Goal: Task Accomplishment & Management: Manage account settings

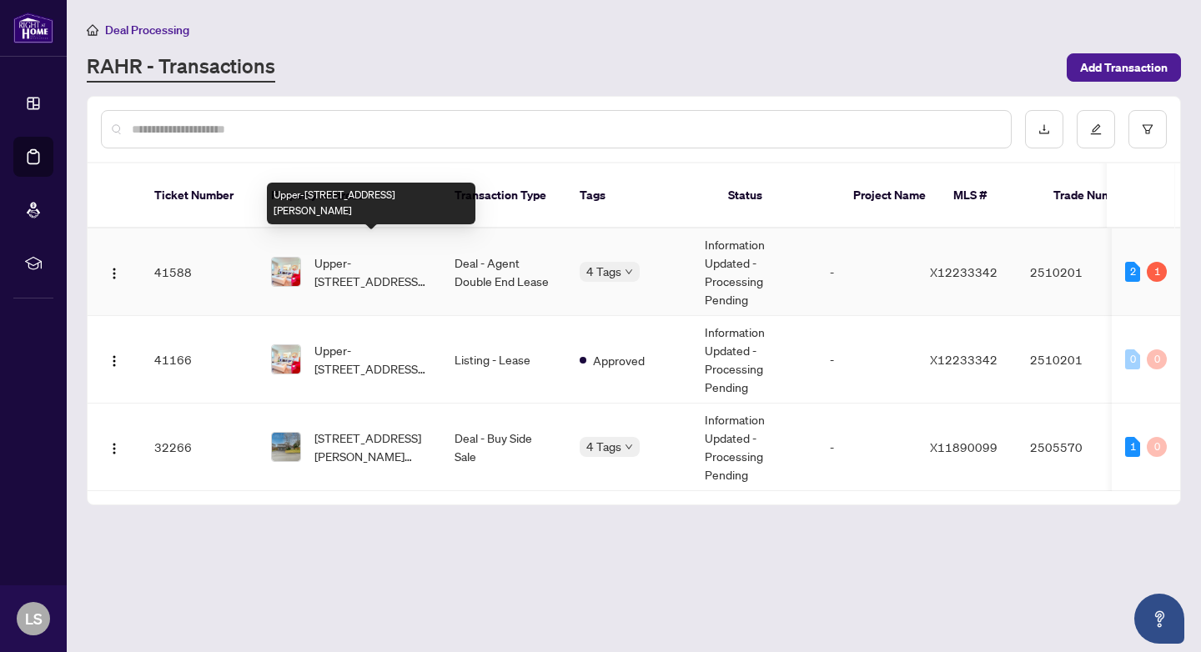
click at [402, 254] on span "Upper-[STREET_ADDRESS][PERSON_NAME]" at bounding box center [370, 272] width 113 height 37
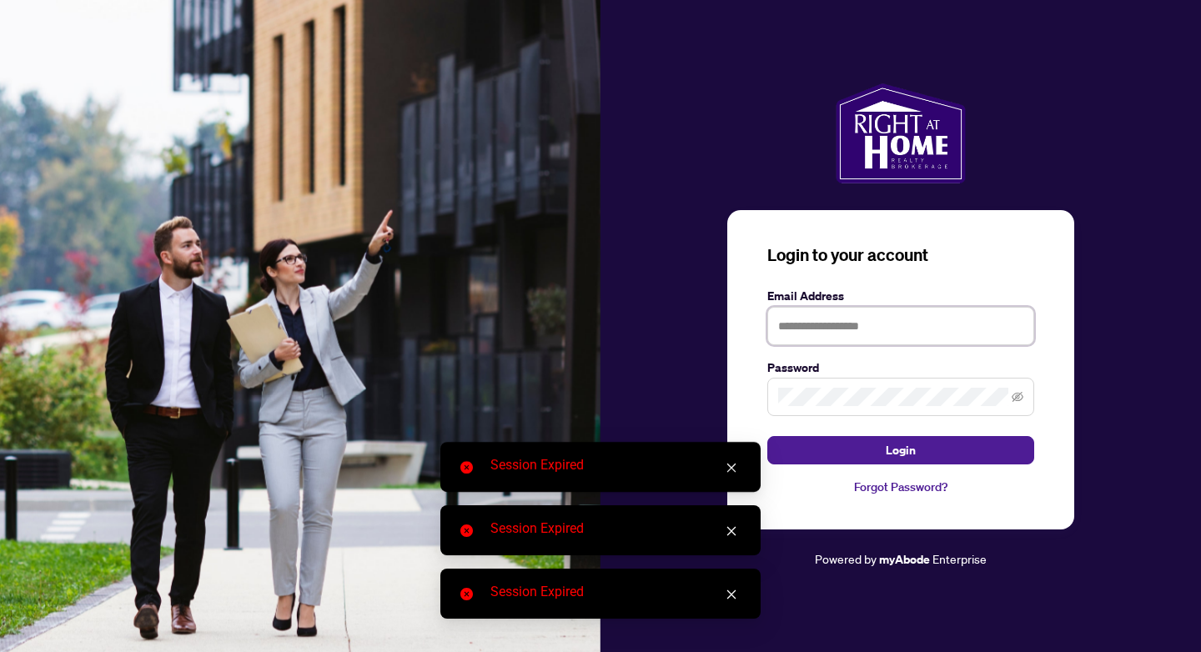
type input "**********"
click at [901, 450] on button "Login" at bounding box center [900, 450] width 267 height 28
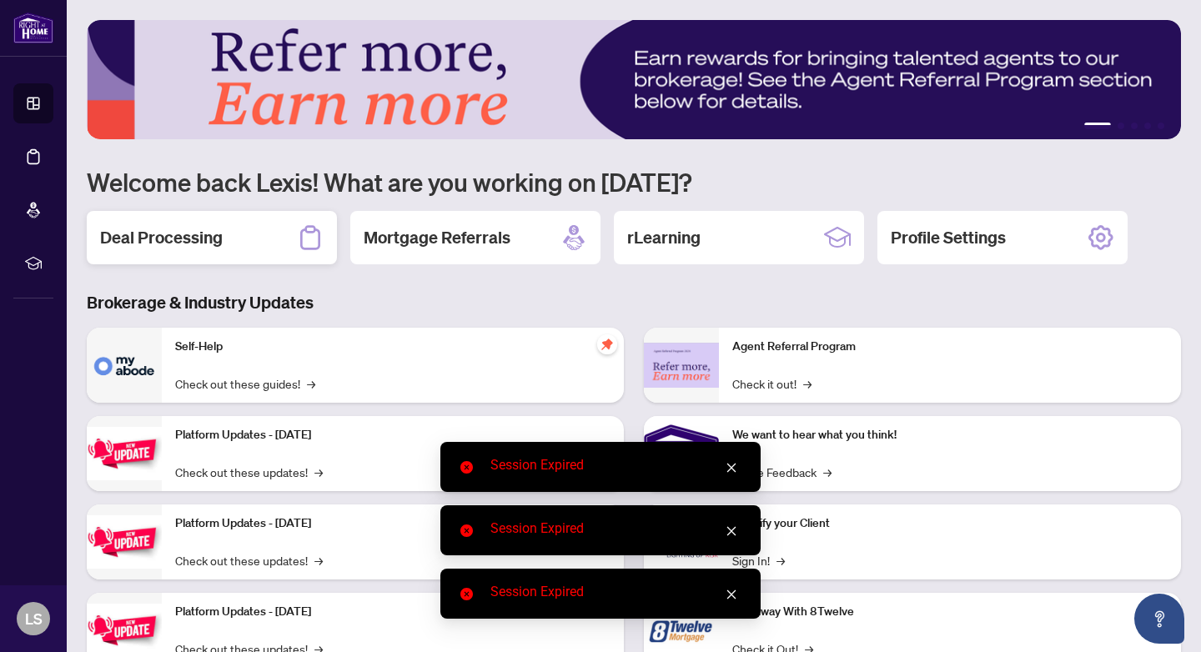
click at [171, 236] on h2 "Deal Processing" at bounding box center [161, 237] width 123 height 23
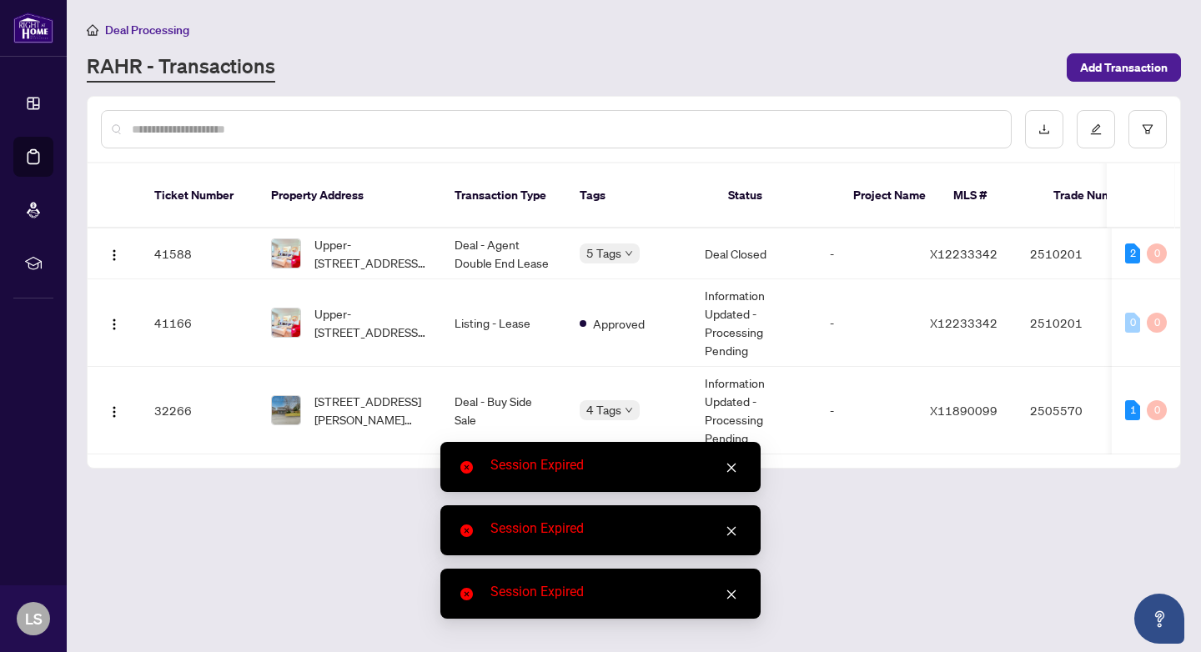
click at [732, 466] on icon "close" at bounding box center [732, 468] width 12 height 12
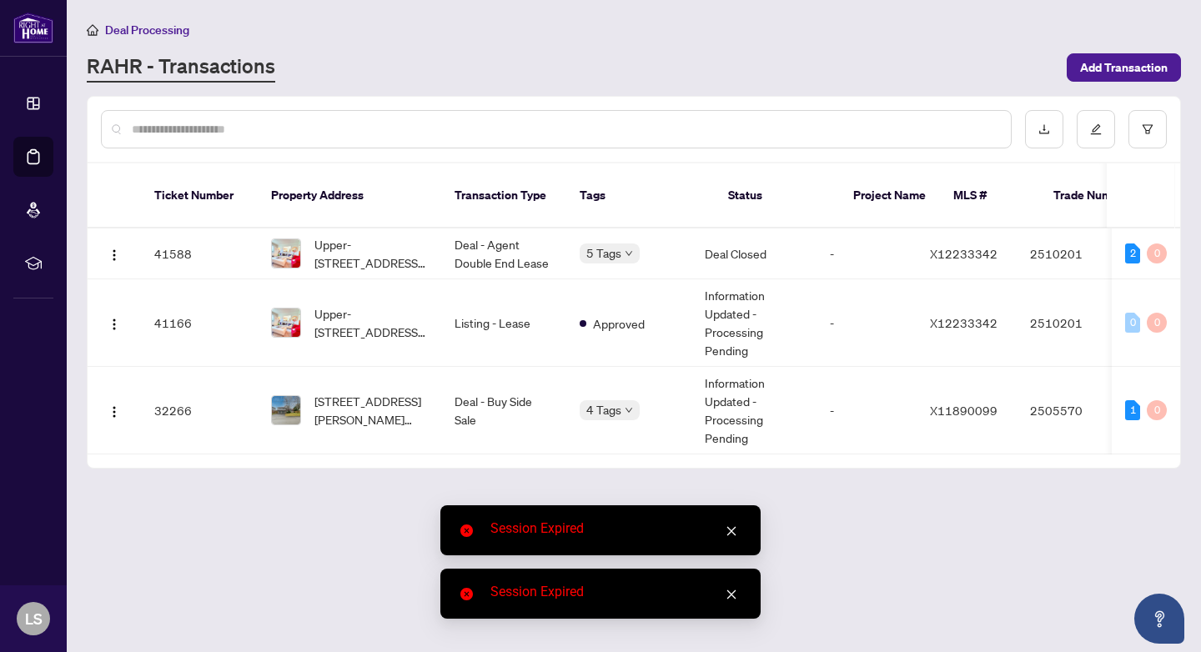
click at [731, 533] on icon "close" at bounding box center [732, 531] width 12 height 12
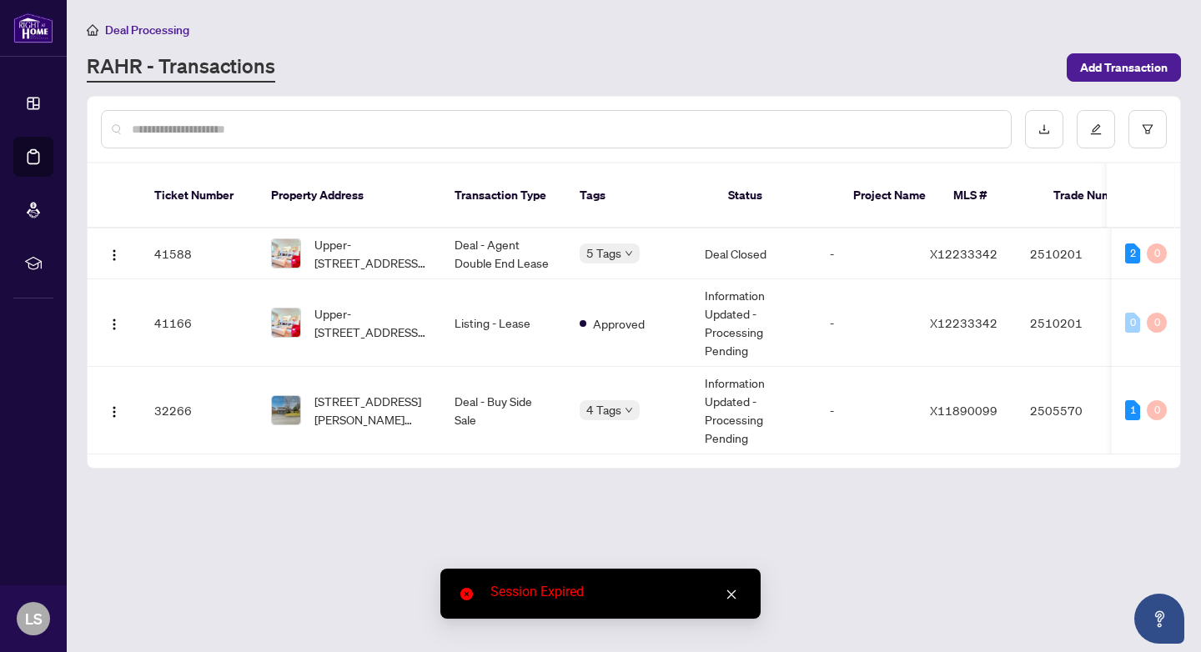
click at [731, 589] on icon "close" at bounding box center [732, 595] width 12 height 12
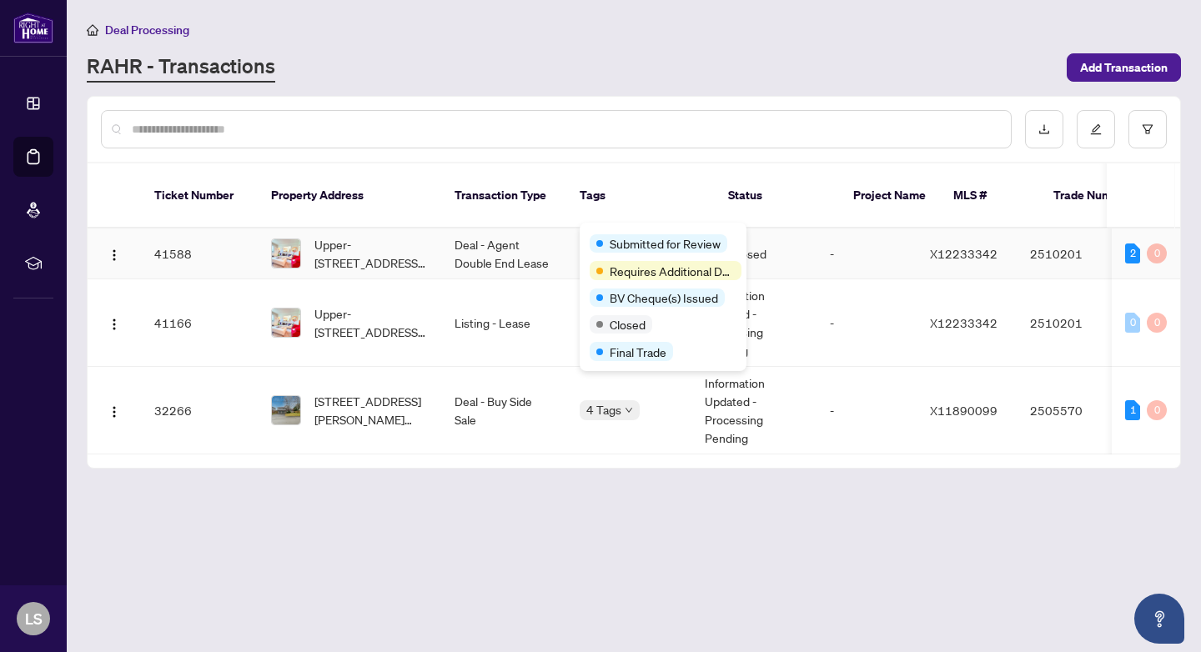
click at [628, 229] on div "Submitted for Review Requires Additional Docs BV Cheque(s) Issued Closed Final …" at bounding box center [663, 297] width 167 height 148
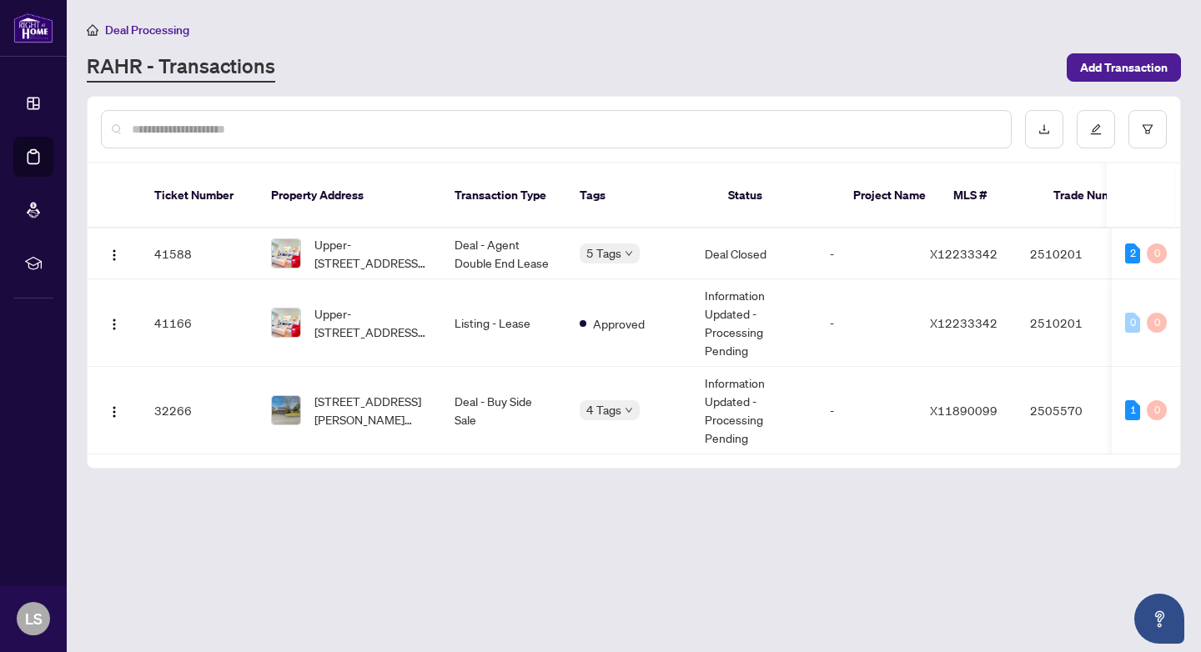
click at [547, 500] on main "Deal Processing RAHR - Transactions Add Transaction Ticket Number Property Addr…" at bounding box center [634, 326] width 1134 height 652
click at [599, 314] on span "Approved" at bounding box center [619, 323] width 52 height 18
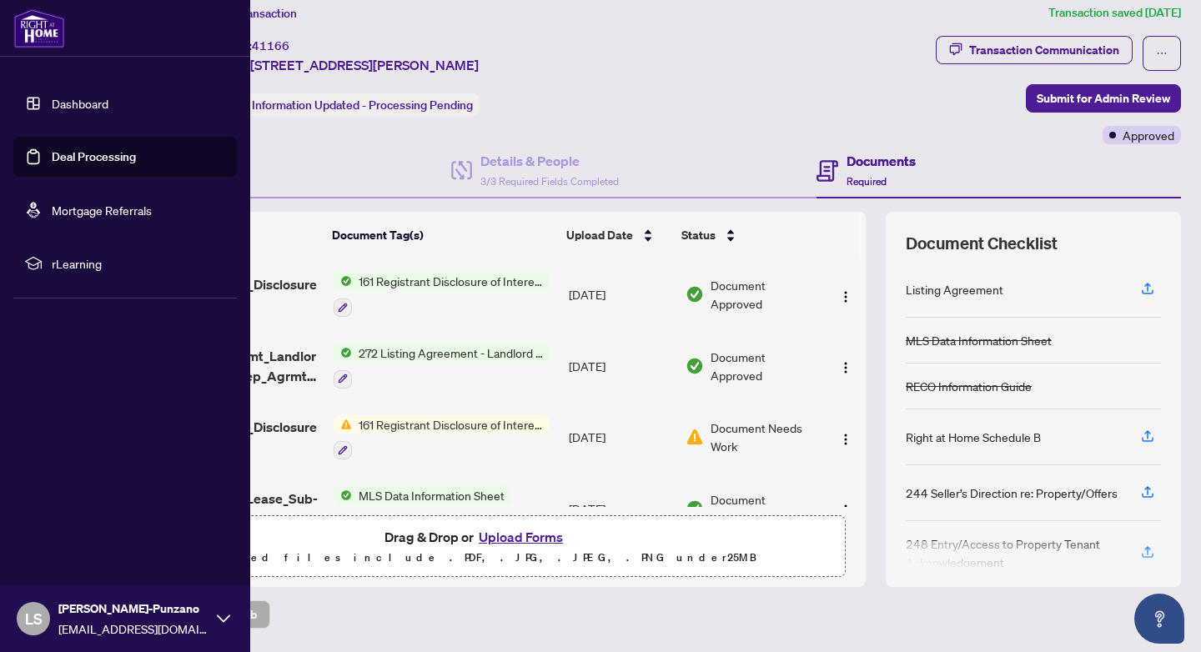
click at [43, 30] on img at bounding box center [39, 28] width 52 height 40
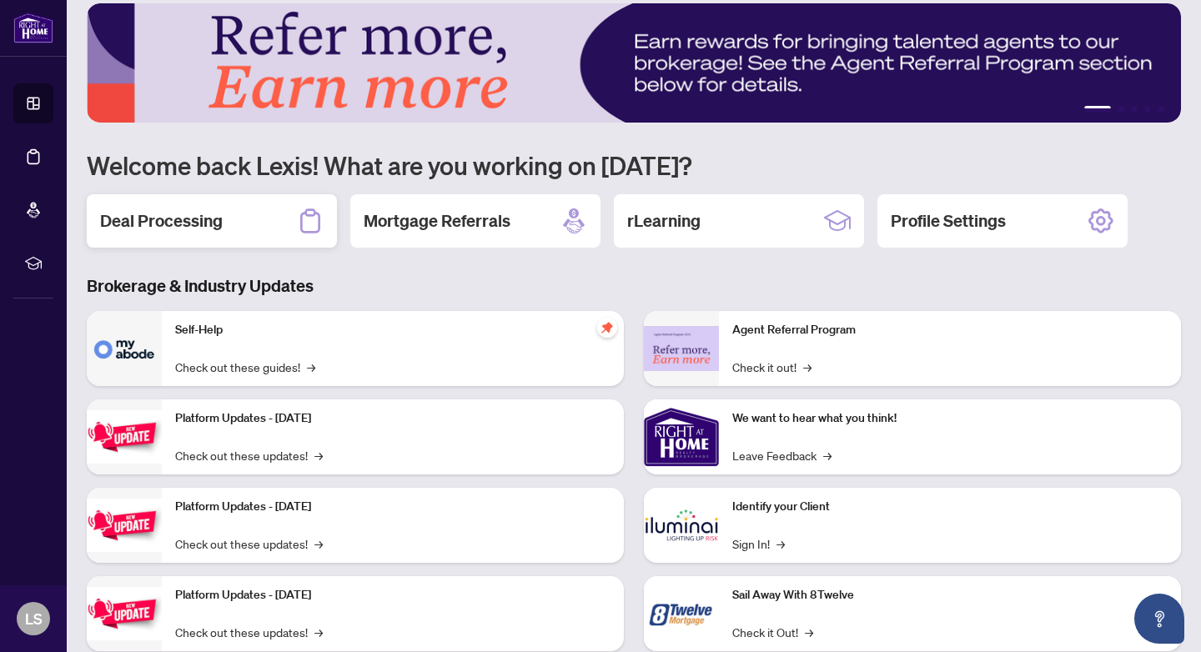
click at [217, 222] on h2 "Deal Processing" at bounding box center [161, 220] width 123 height 23
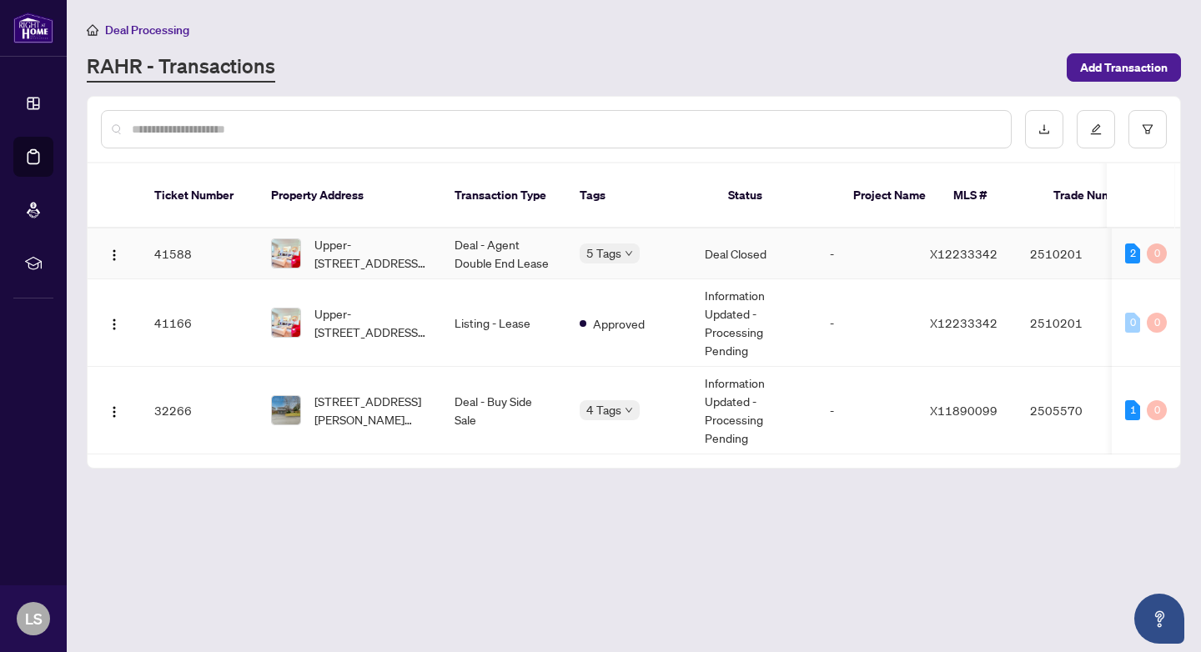
click at [445, 229] on td "Deal - Agent Double End Lease" at bounding box center [503, 254] width 125 height 51
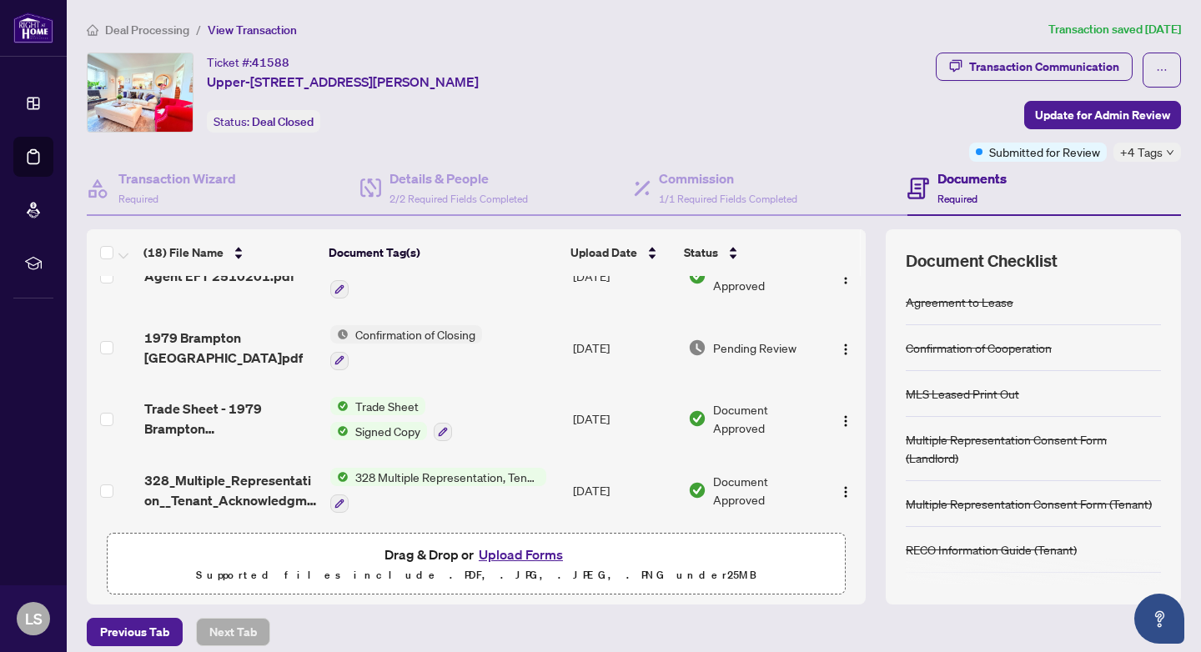
scroll to position [40, 0]
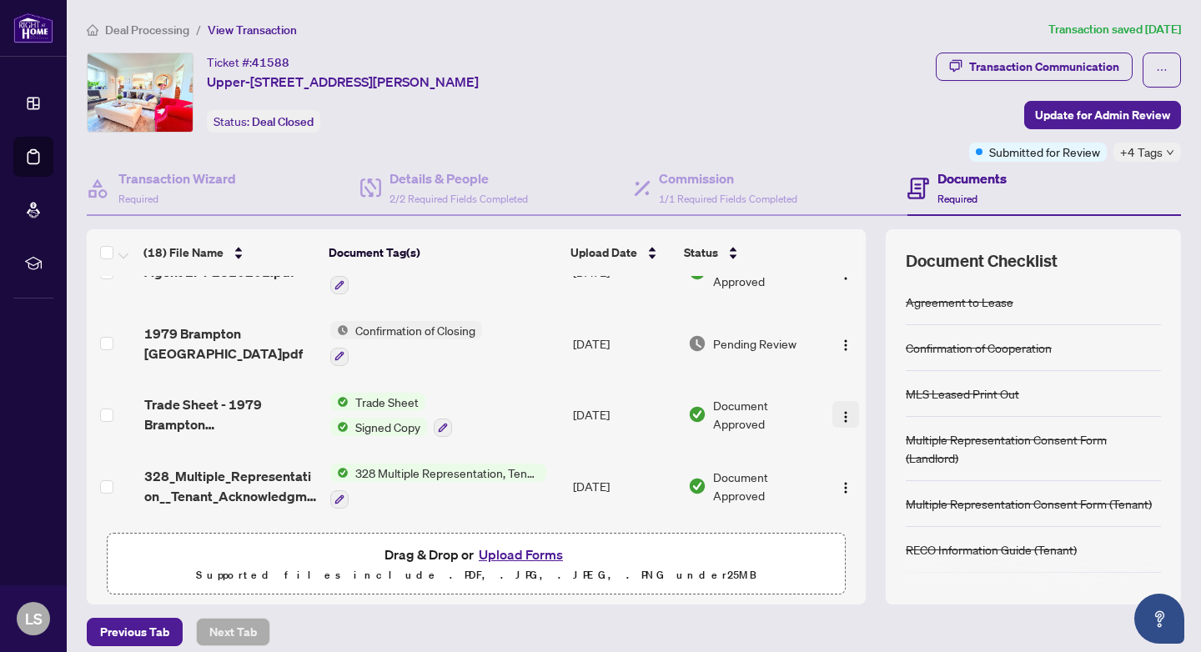
click at [839, 414] on img "button" at bounding box center [845, 416] width 13 height 13
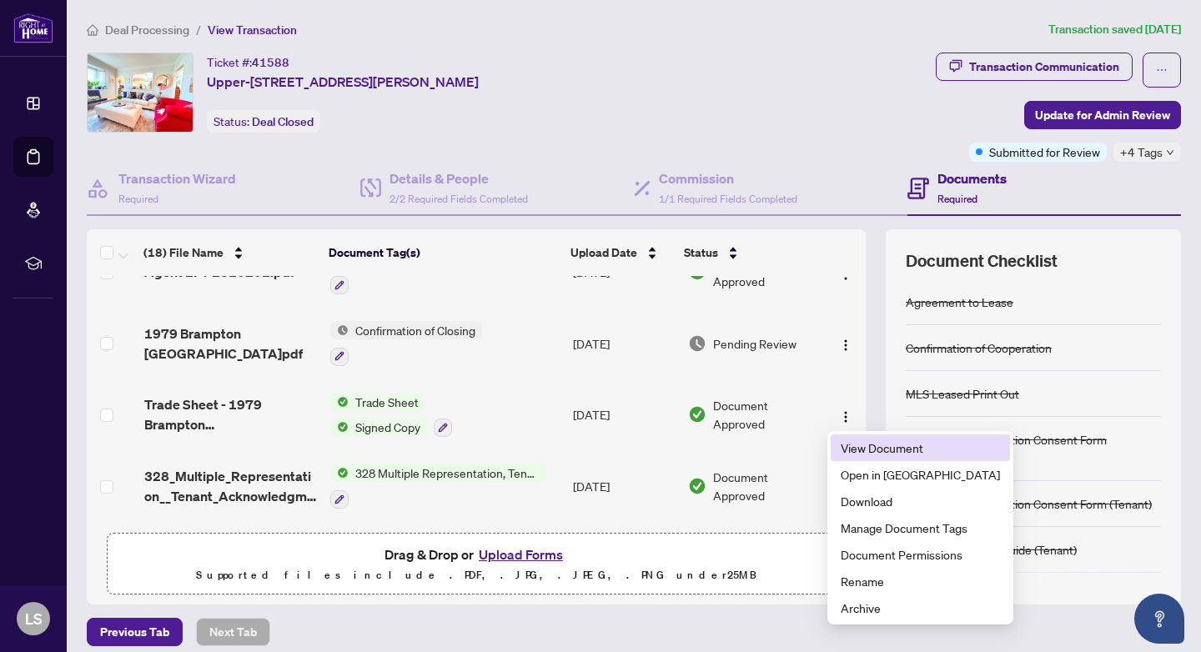
click at [852, 444] on span "View Document" at bounding box center [920, 448] width 159 height 18
